Goal: Task Accomplishment & Management: Manage account settings

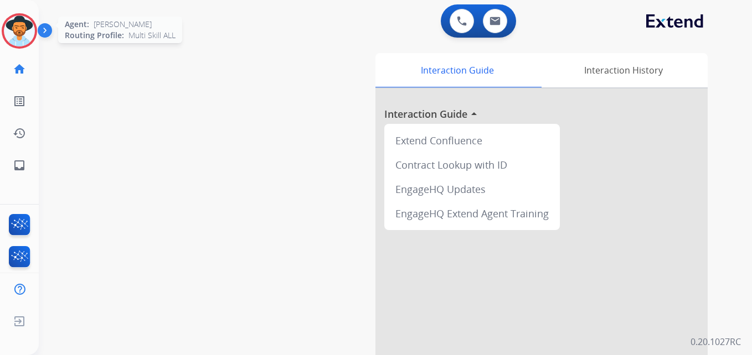
click at [25, 34] on img at bounding box center [19, 31] width 31 height 31
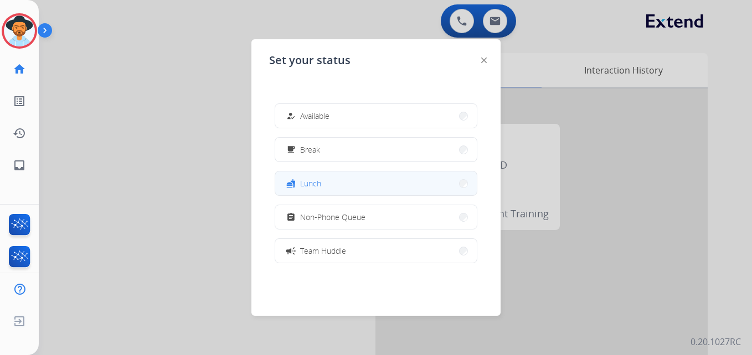
scroll to position [175, 0]
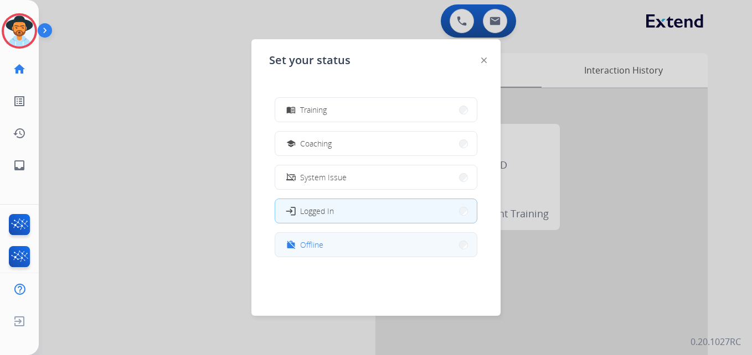
click at [335, 242] on button "work_off Offline" at bounding box center [376, 245] width 202 height 24
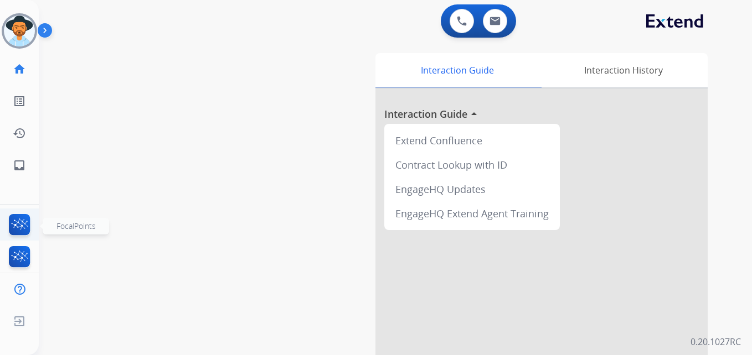
click at [15, 218] on img at bounding box center [20, 226] width 26 height 25
